Goal: Information Seeking & Learning: Learn about a topic

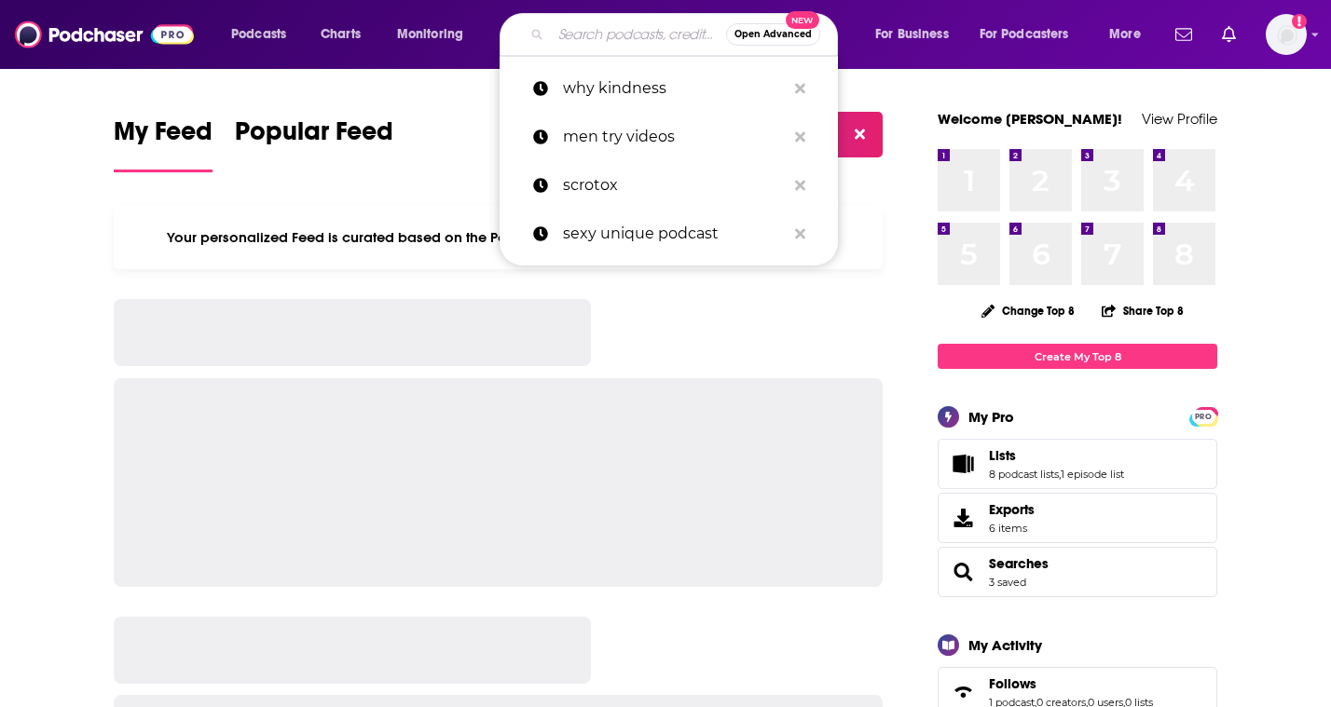
click at [564, 28] on input "Search podcasts, credits, & more..." at bounding box center [638, 35] width 175 height 30
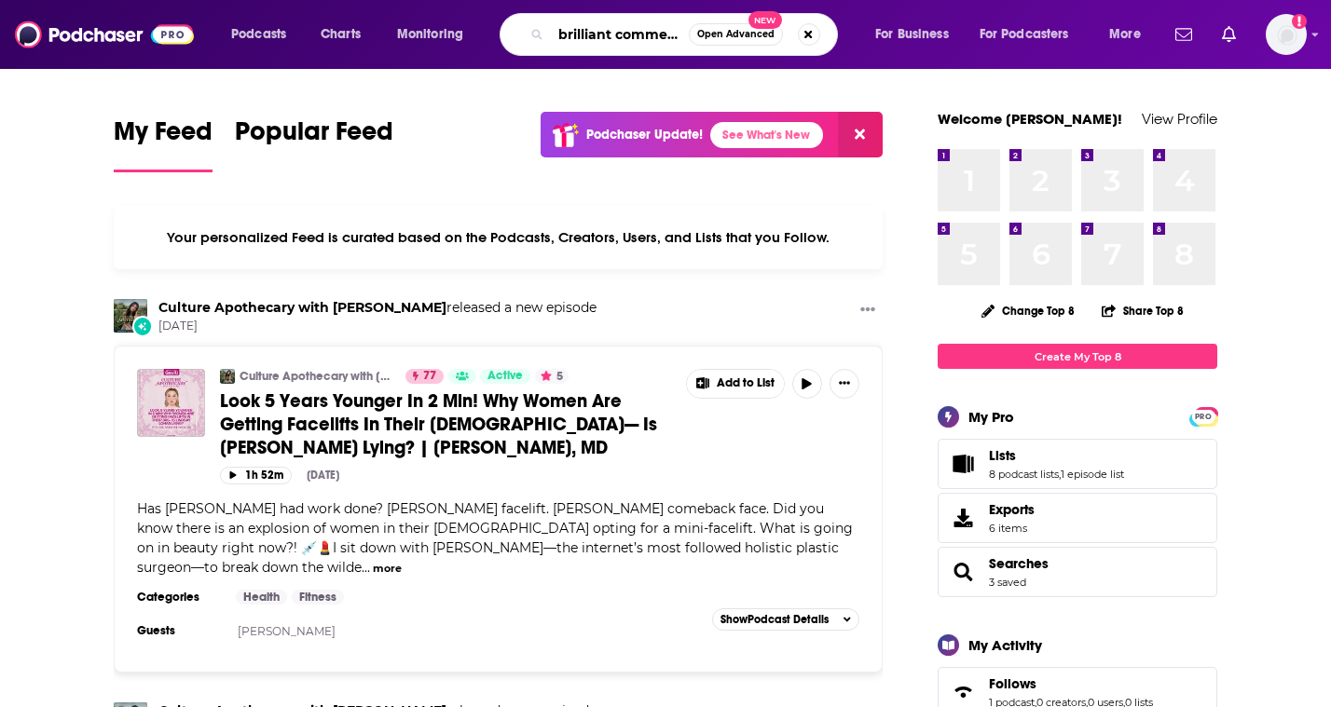
scroll to position [0, 8]
type input "brilliant commerce"
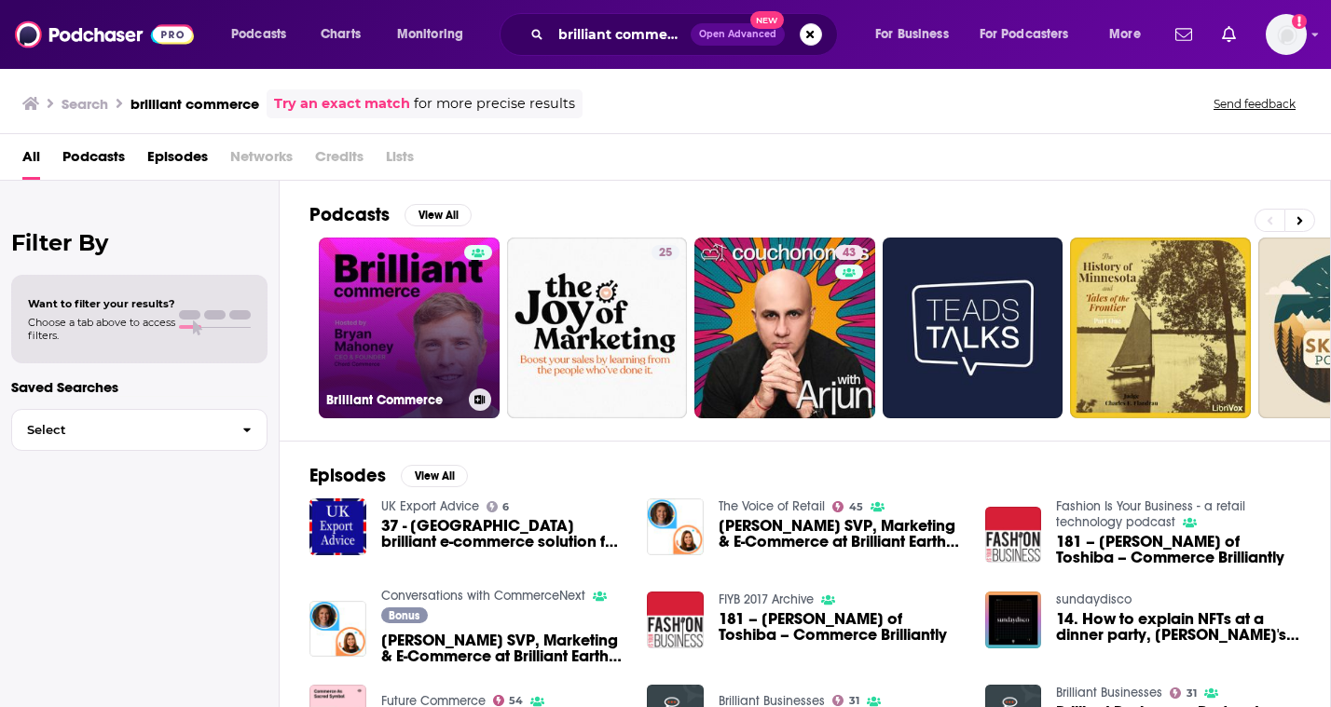
click at [390, 275] on link "Brilliant Commerce" at bounding box center [409, 328] width 181 height 181
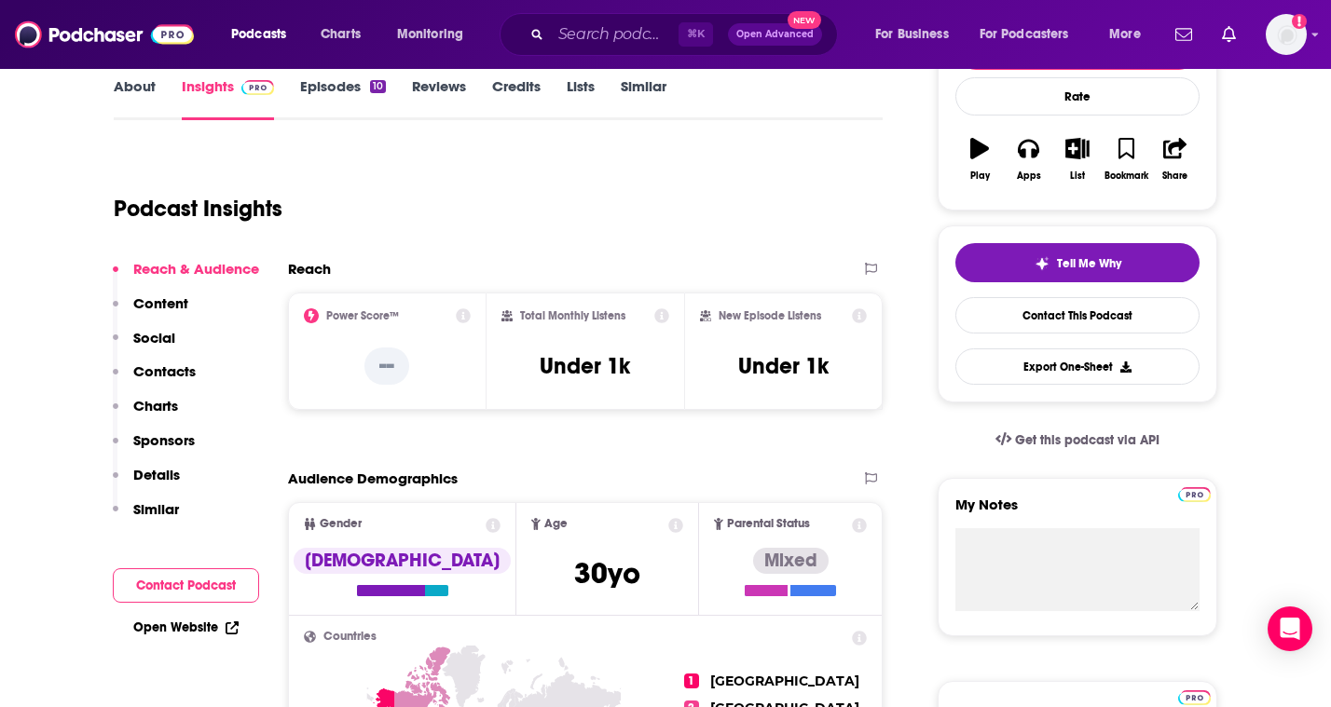
scroll to position [287, 0]
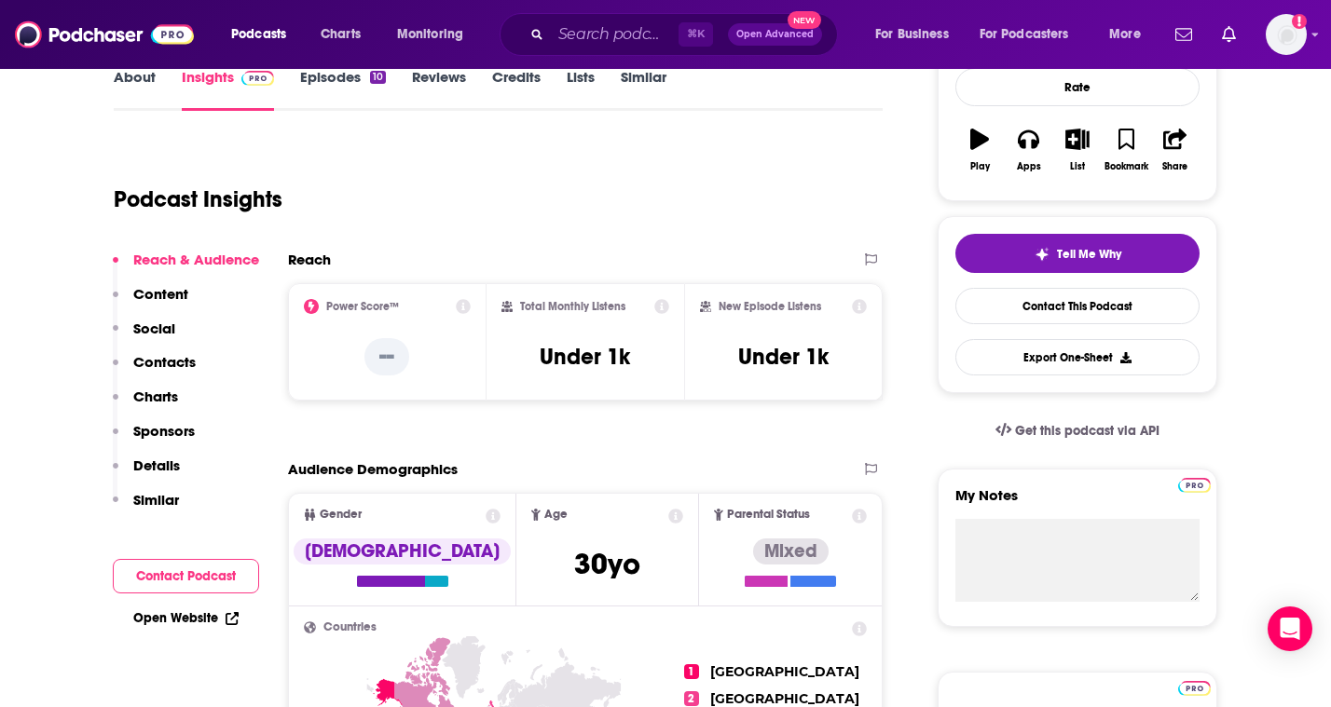
click at [336, 89] on link "Episodes 10" at bounding box center [343, 89] width 86 height 43
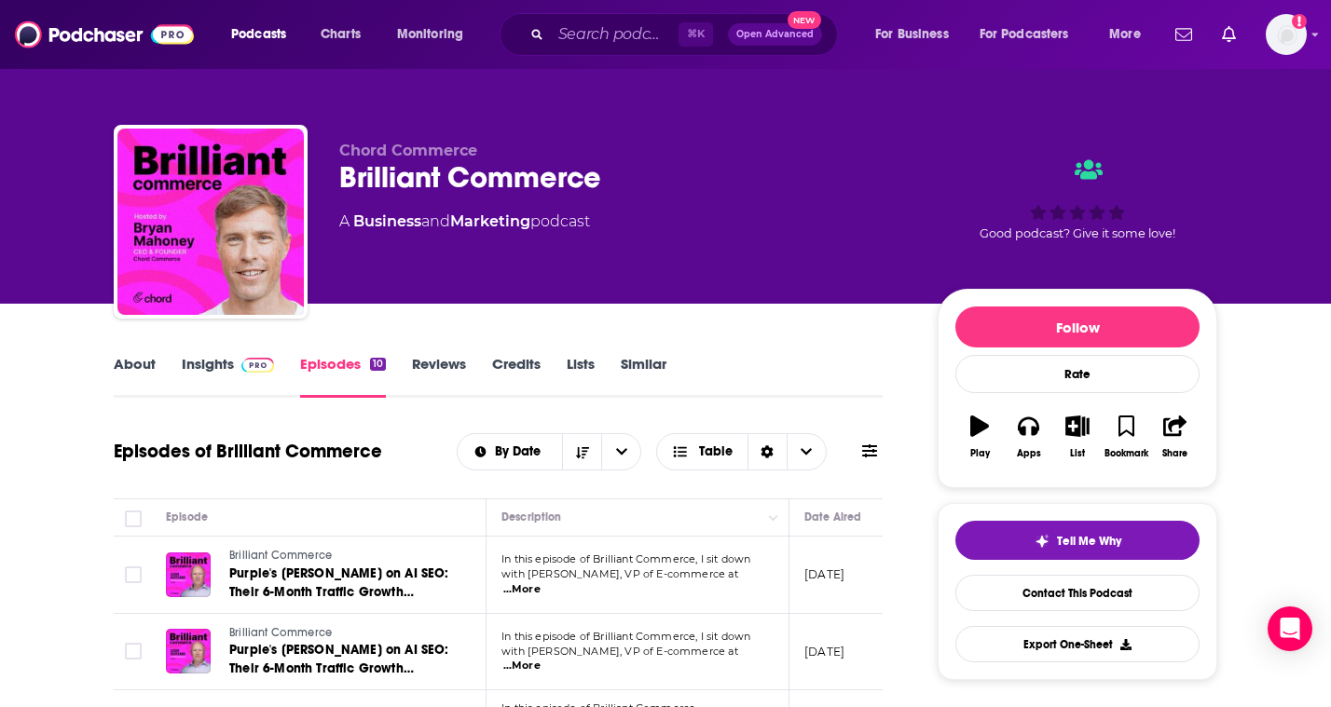
click at [204, 363] on link "Insights" at bounding box center [228, 376] width 92 height 43
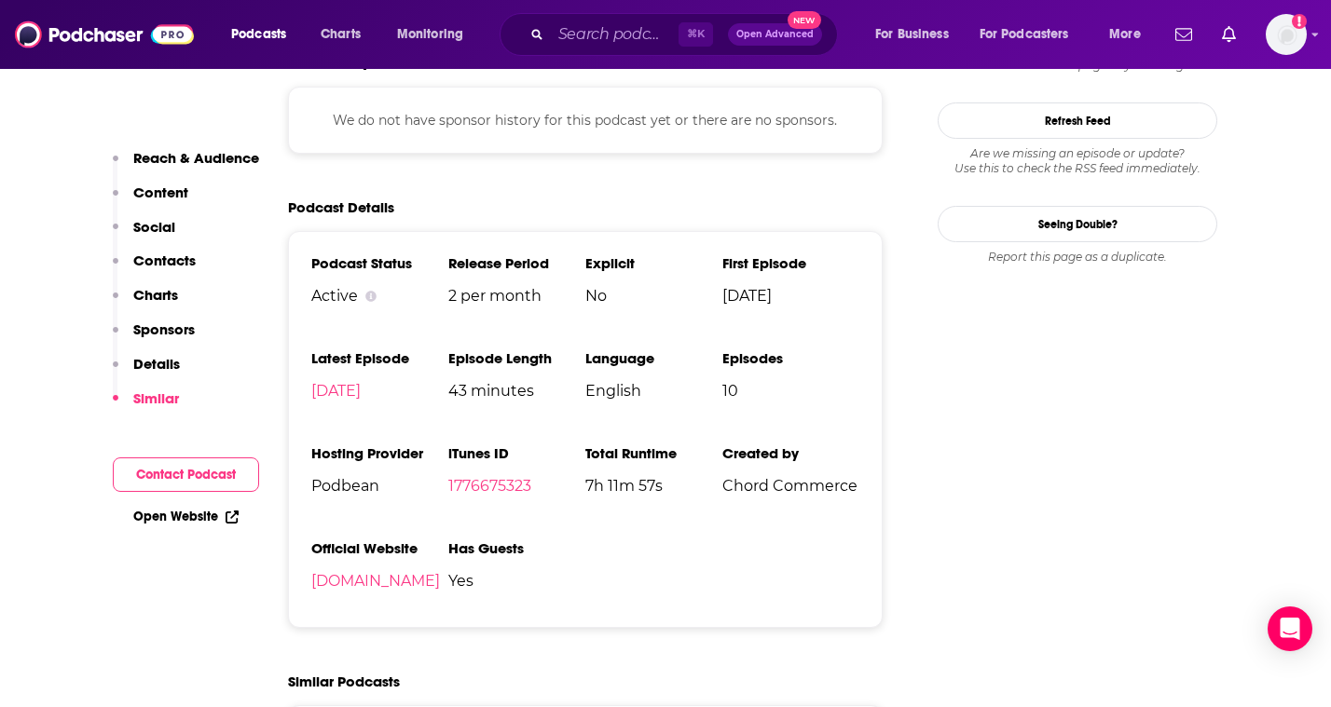
scroll to position [1101, 0]
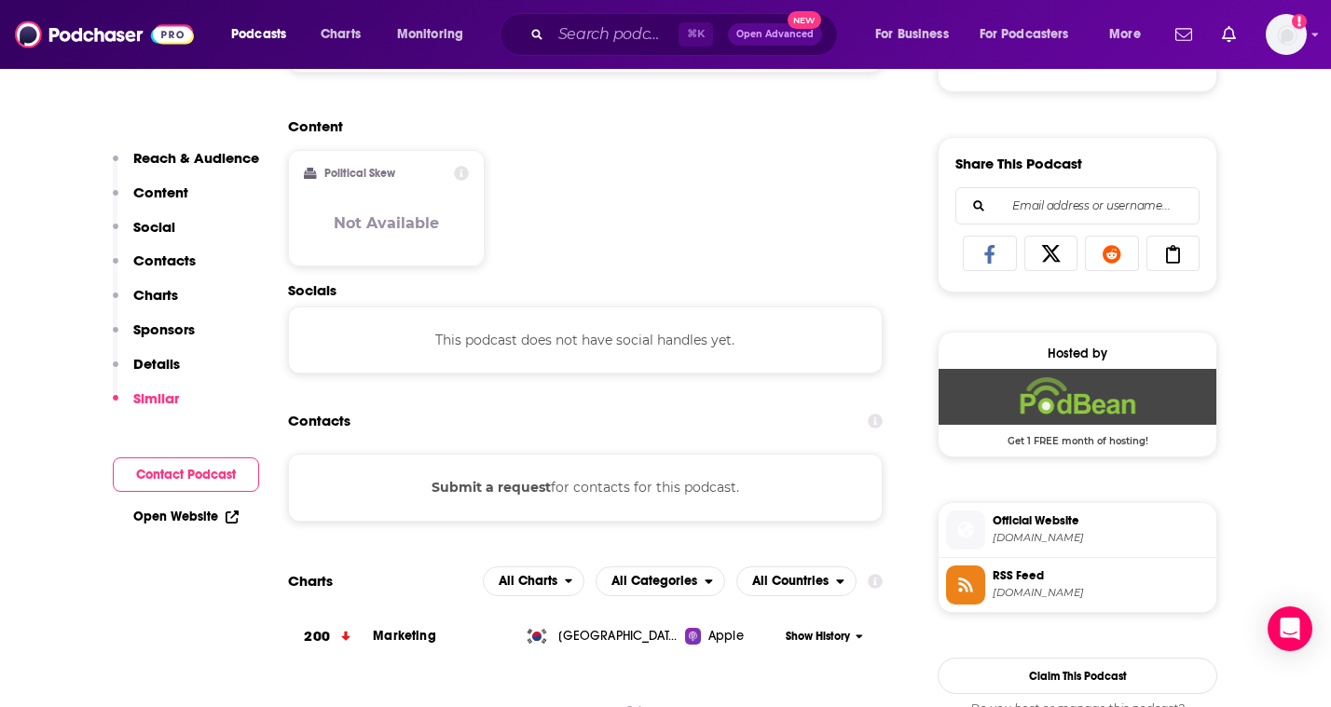
click at [171, 193] on p "Content" at bounding box center [160, 193] width 55 height 18
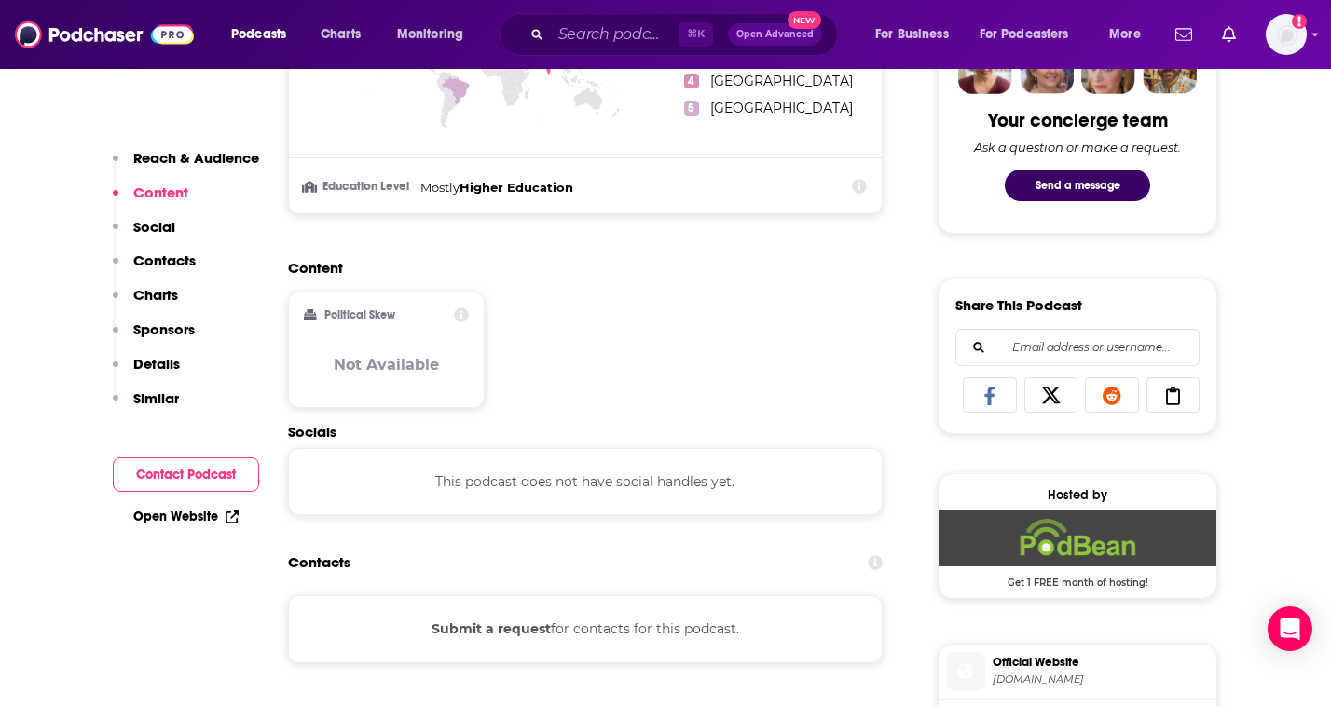
scroll to position [50, 0]
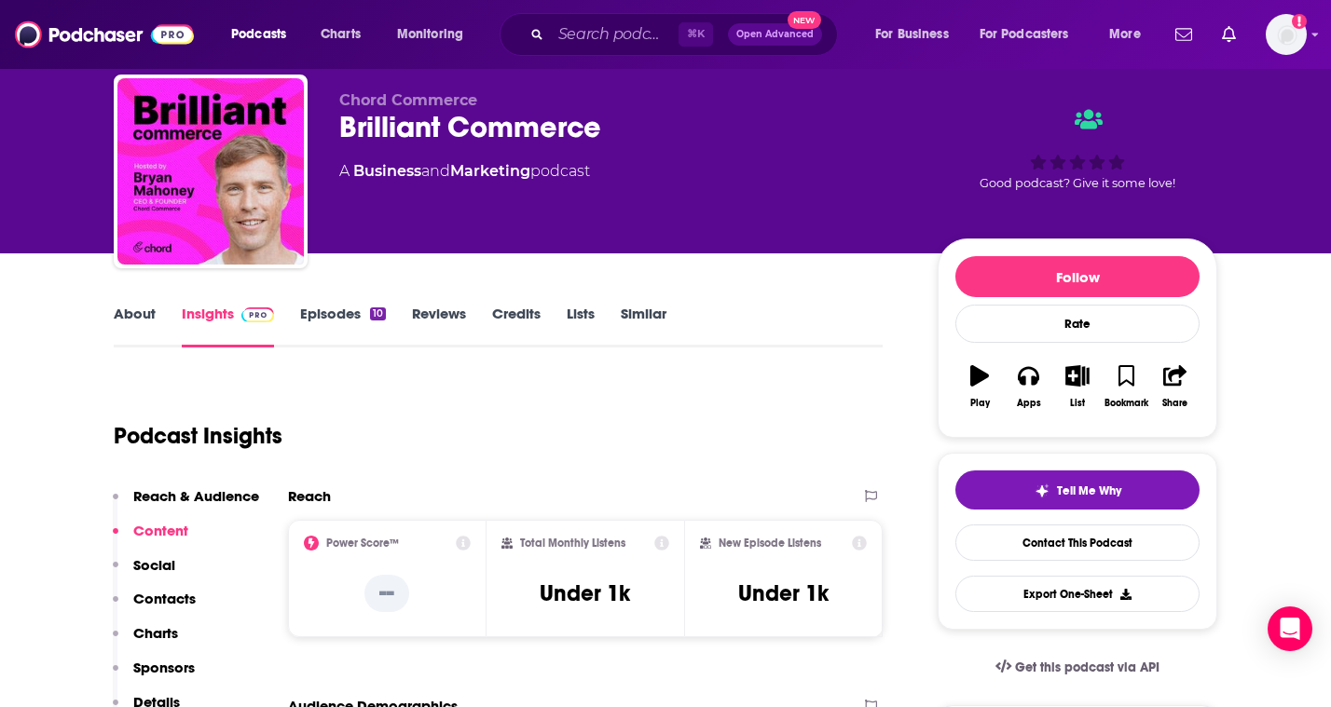
click at [349, 304] on div "About Insights Episodes 10 Reviews Credits Lists Similar" at bounding box center [498, 325] width 769 height 46
click at [361, 327] on link "Episodes 10" at bounding box center [343, 326] width 86 height 43
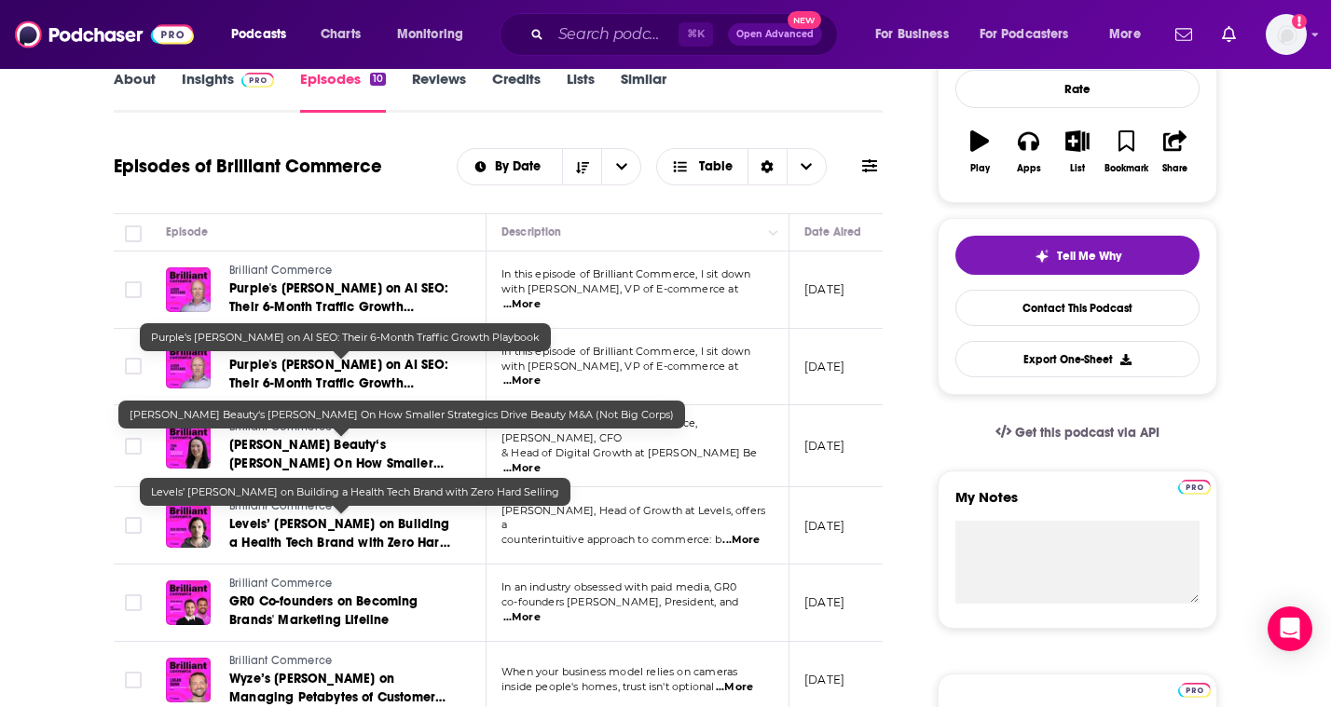
scroll to position [286, 0]
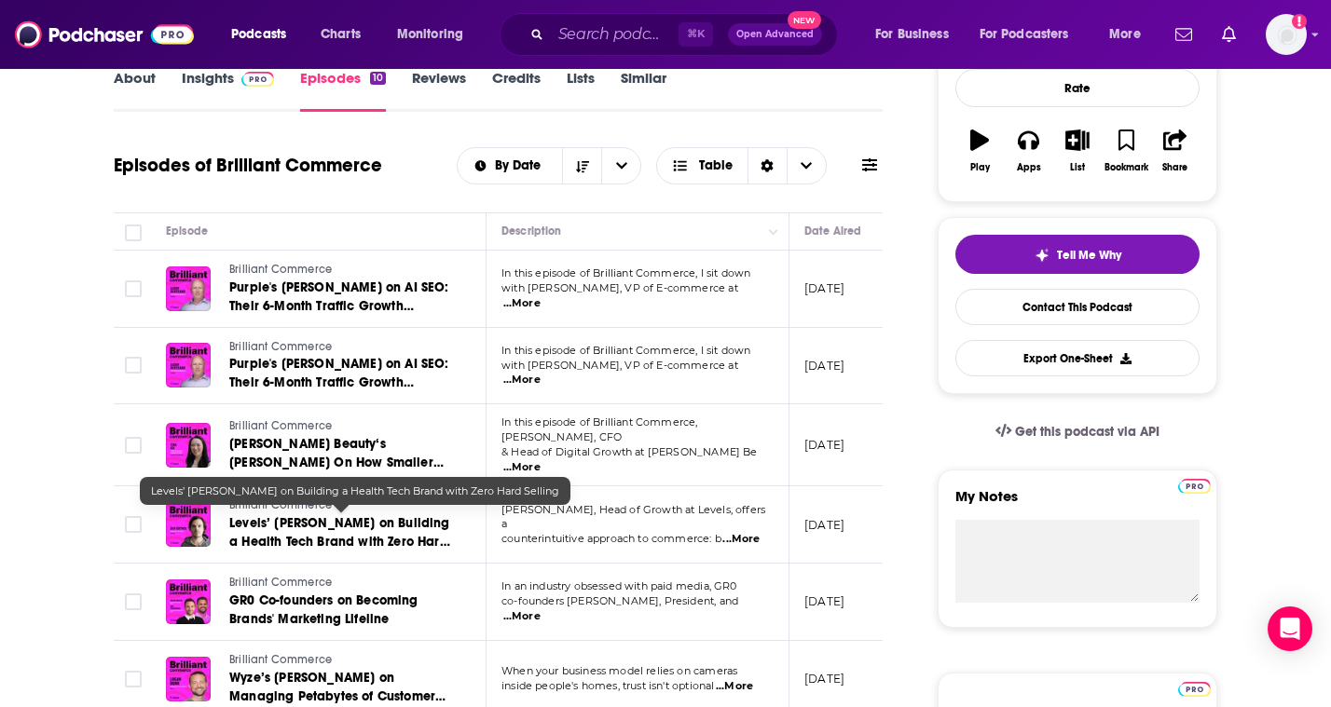
click at [344, 530] on span "Levels’ [PERSON_NAME] on Building a Health Tech Brand with Zero Hard Selling" at bounding box center [339, 541] width 221 height 53
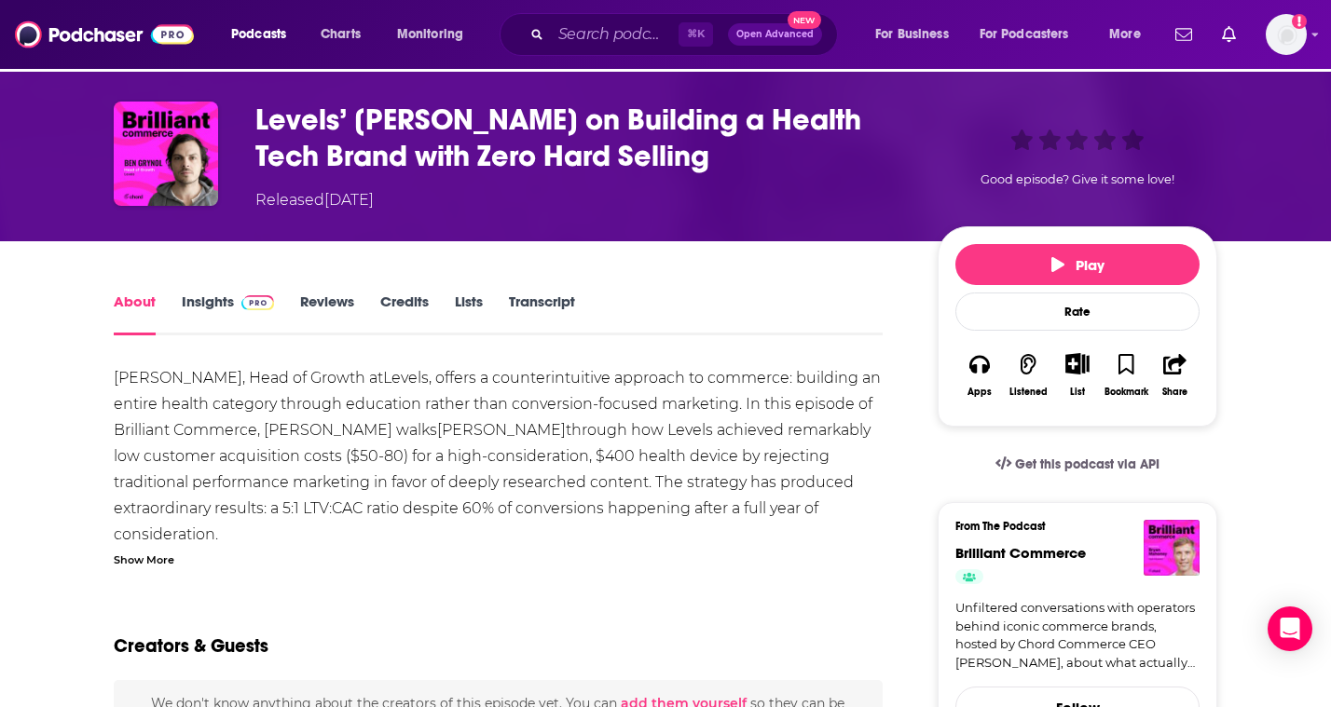
scroll to position [54, 0]
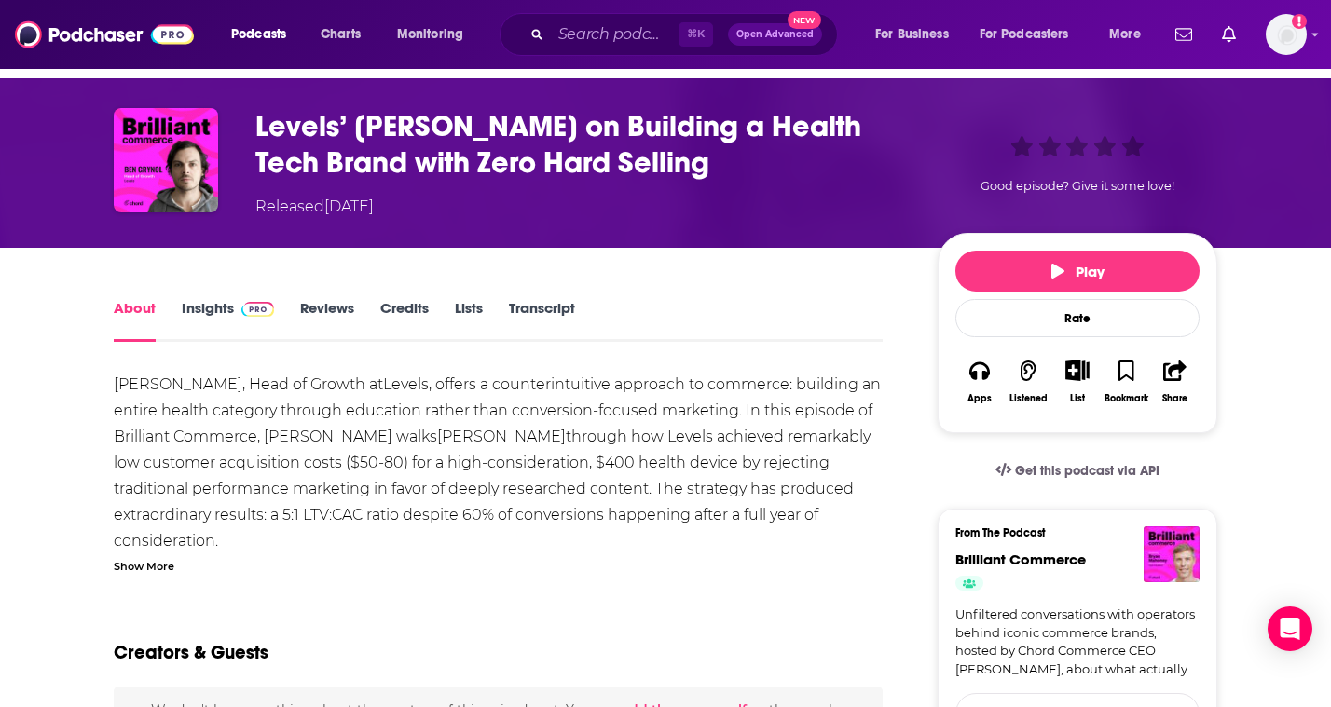
click at [315, 329] on link "Reviews" at bounding box center [327, 320] width 54 height 43
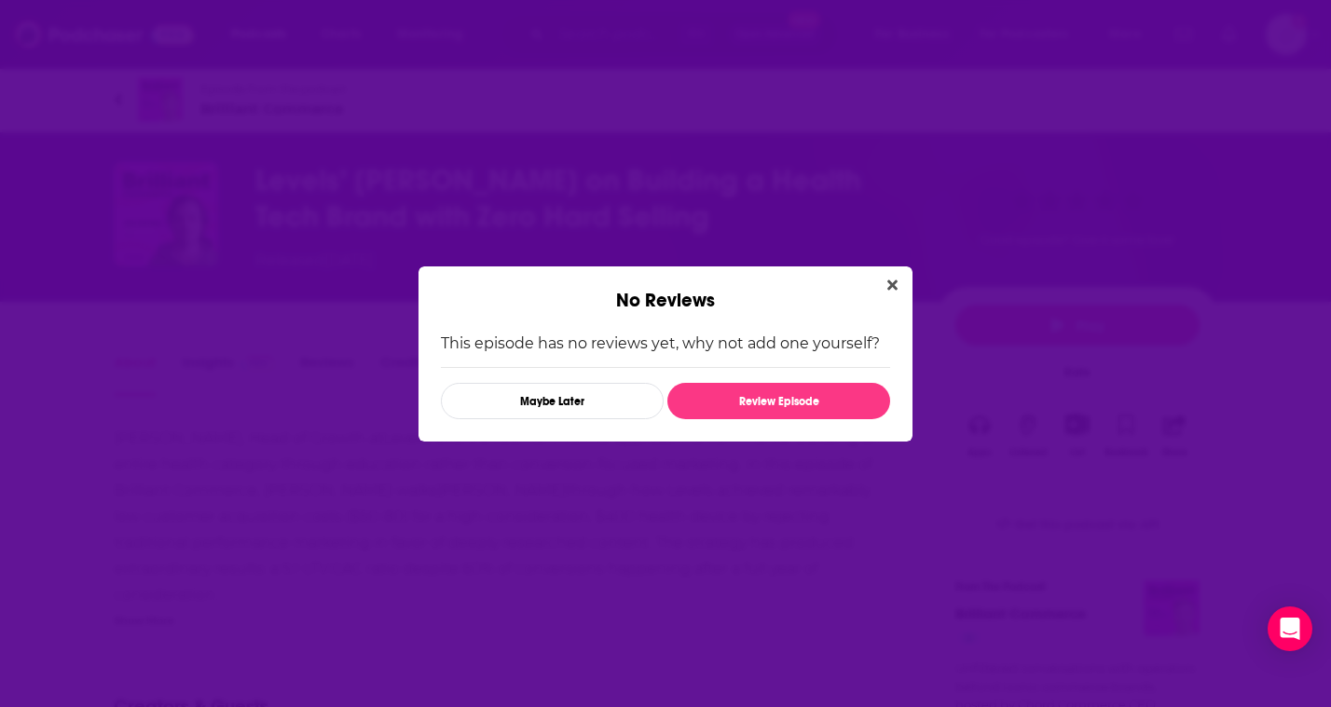
click at [901, 296] on div "No Reviews" at bounding box center [665, 290] width 494 height 46
click at [898, 281] on button "Close" at bounding box center [892, 285] width 25 height 23
